Goal: Task Accomplishment & Management: Manage account settings

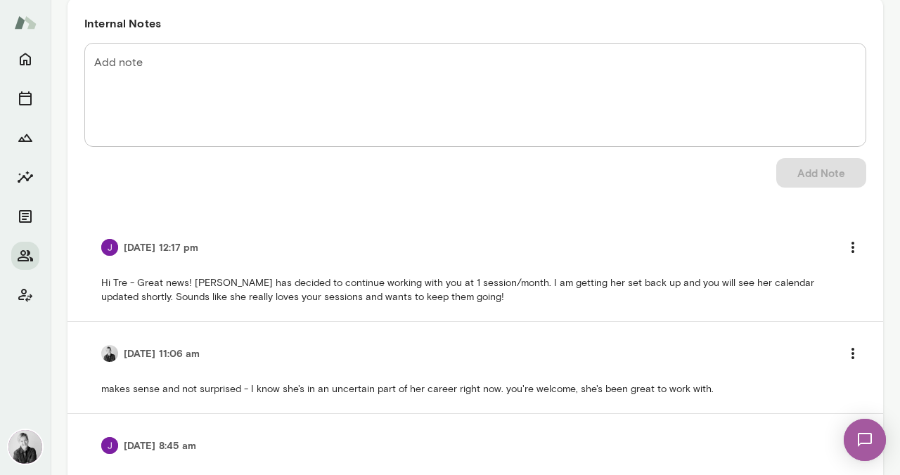
scroll to position [153, 0]
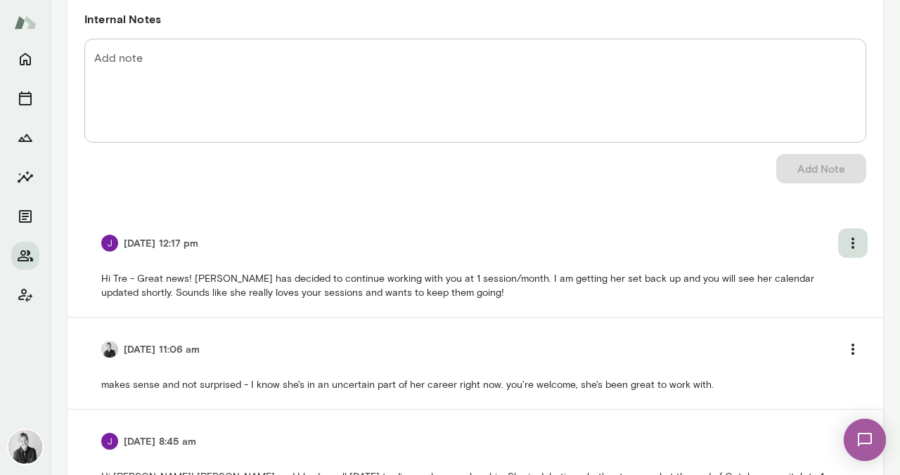
click at [846, 245] on icon "more" at bounding box center [852, 243] width 17 height 17
click at [841, 240] on div at bounding box center [450, 237] width 900 height 475
click at [844, 250] on icon "more" at bounding box center [852, 243] width 17 height 17
click at [844, 243] on div at bounding box center [450, 237] width 900 height 475
click at [314, 96] on textarea "Add note" at bounding box center [475, 91] width 762 height 81
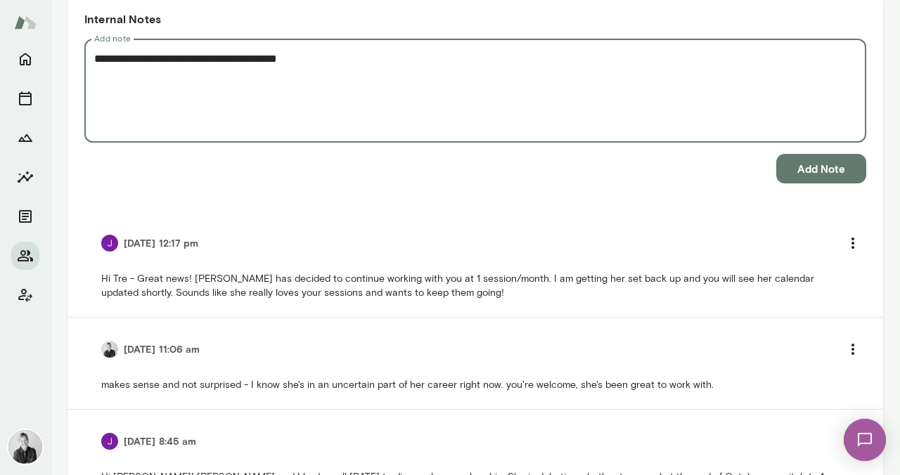
type textarea "**********"
click at [790, 177] on button "Add Note" at bounding box center [821, 169] width 90 height 30
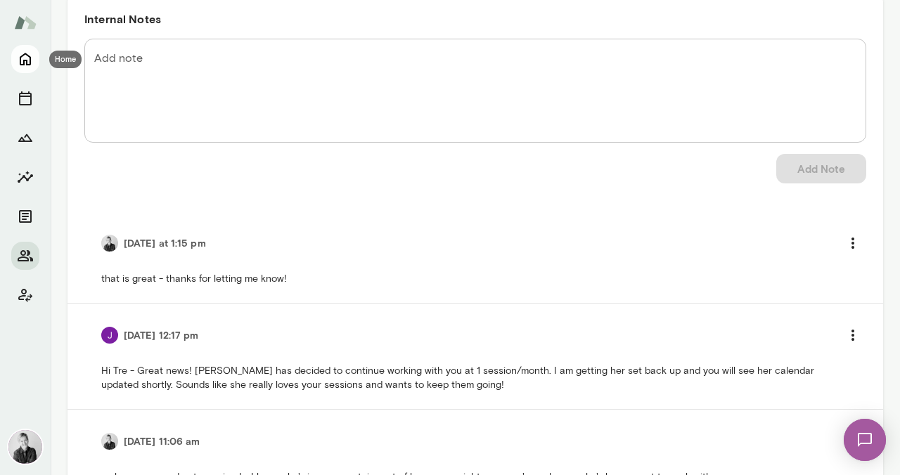
click at [27, 59] on icon "Home" at bounding box center [25, 59] width 17 height 17
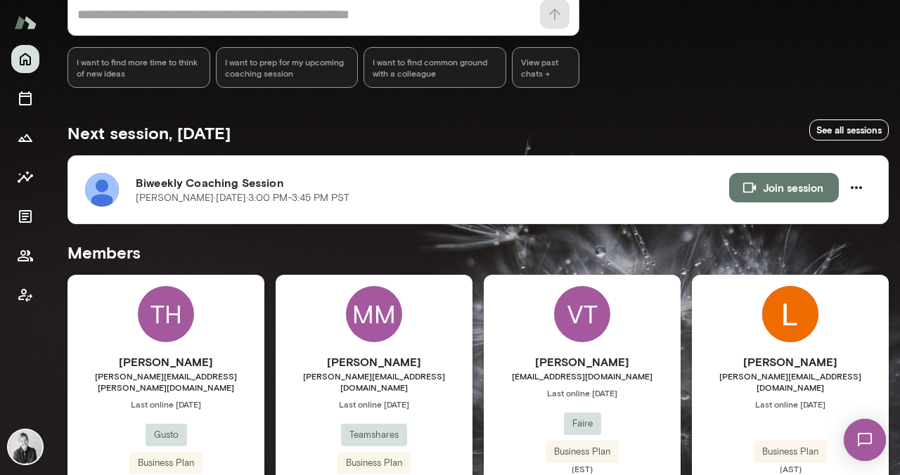
click at [24, 453] on img at bounding box center [25, 447] width 34 height 34
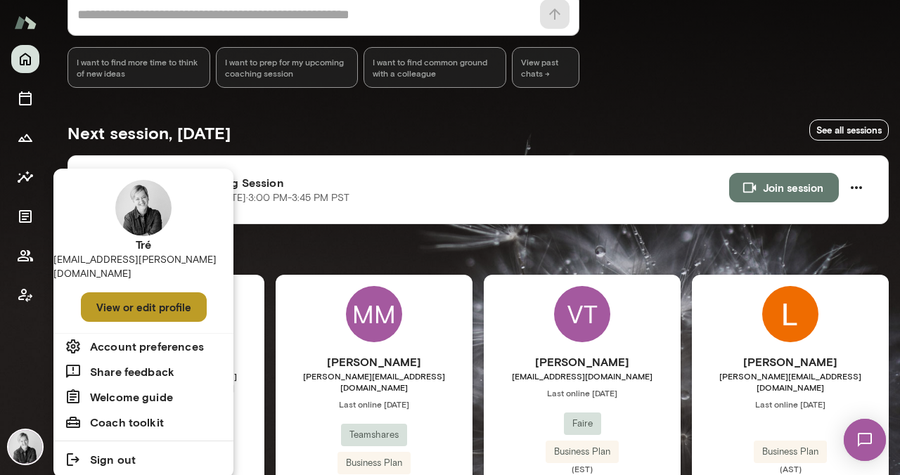
click at [146, 294] on button "View or edit profile" at bounding box center [144, 307] width 126 height 30
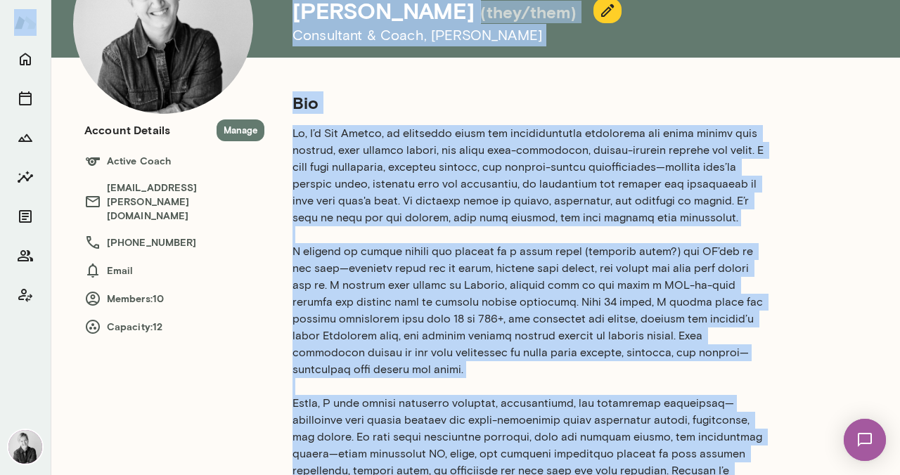
scroll to position [89, 0]
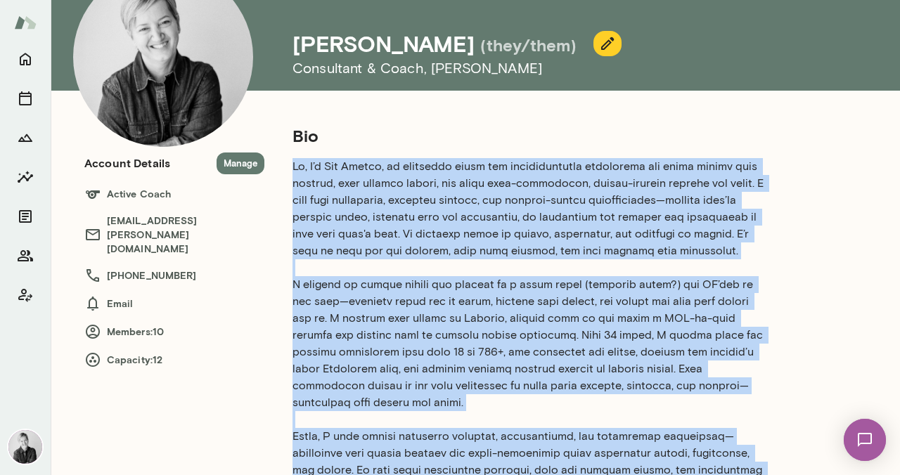
drag, startPoint x: 553, startPoint y: 359, endPoint x: 292, endPoint y: 165, distance: 325.6
click at [292, 165] on section "Bio Location: Burbank, CA Years of experience: 15+ years LinkedIn Profile" at bounding box center [528, 420] width 472 height 593
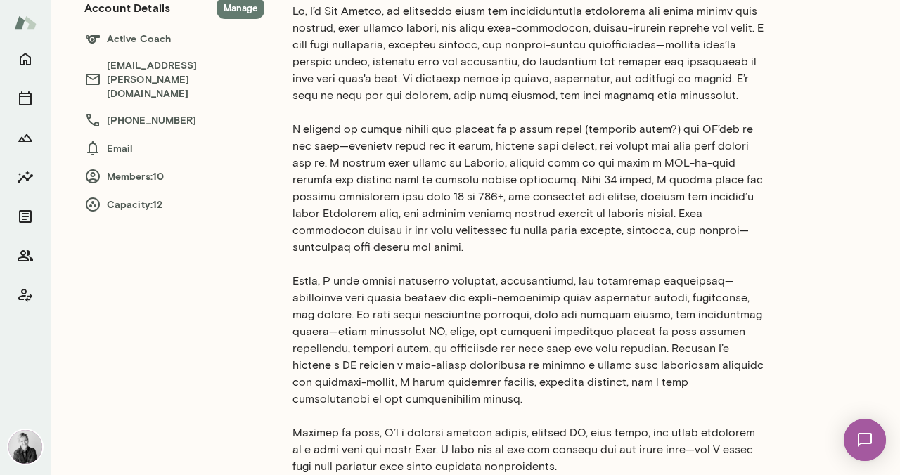
scroll to position [207, 0]
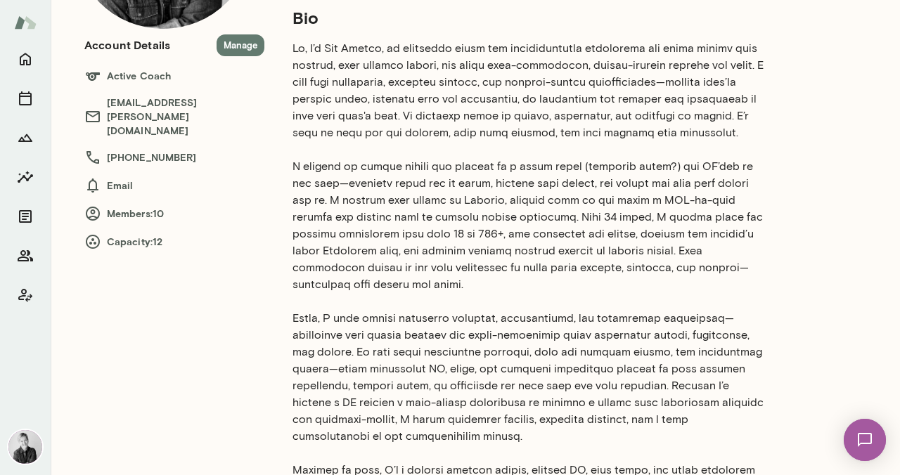
click at [155, 233] on h6 "Capacity: 12" at bounding box center [174, 241] width 180 height 17
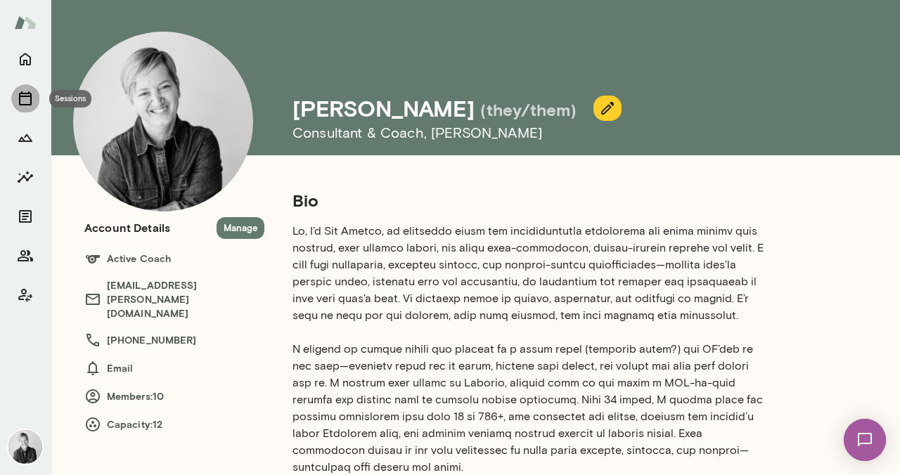
click at [24, 99] on icon "Sessions" at bounding box center [25, 98] width 17 height 17
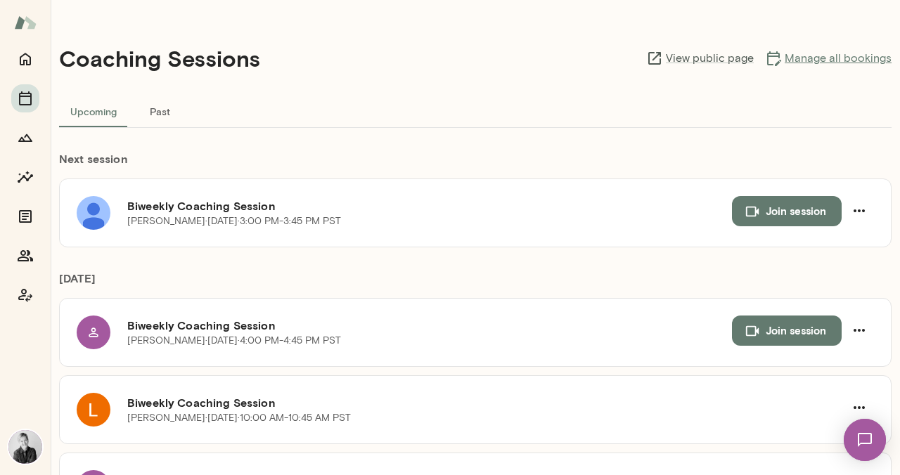
click at [839, 54] on link "Manage all bookings" at bounding box center [828, 58] width 127 height 17
